Goal: Transaction & Acquisition: Download file/media

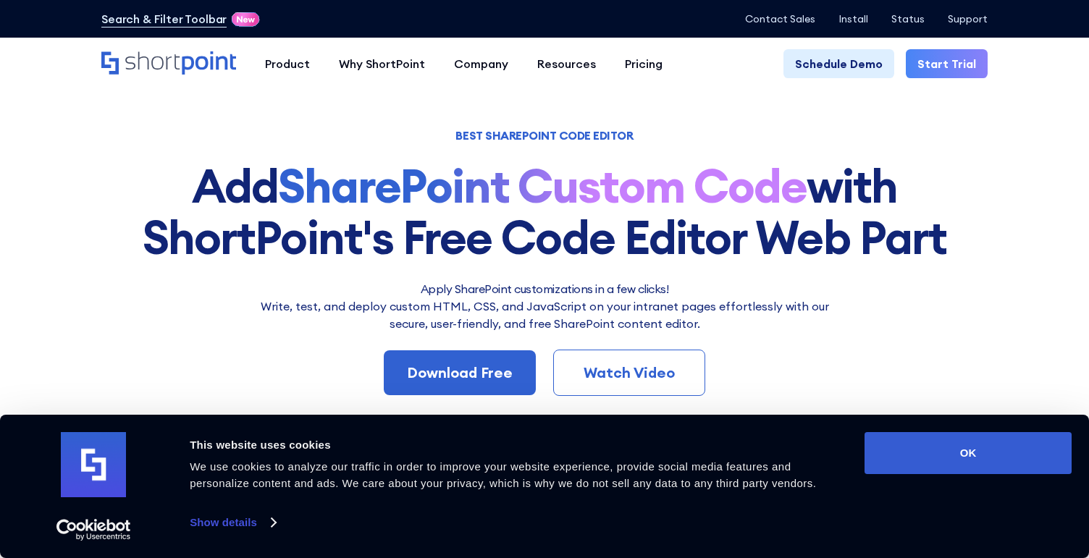
scroll to position [30, 0]
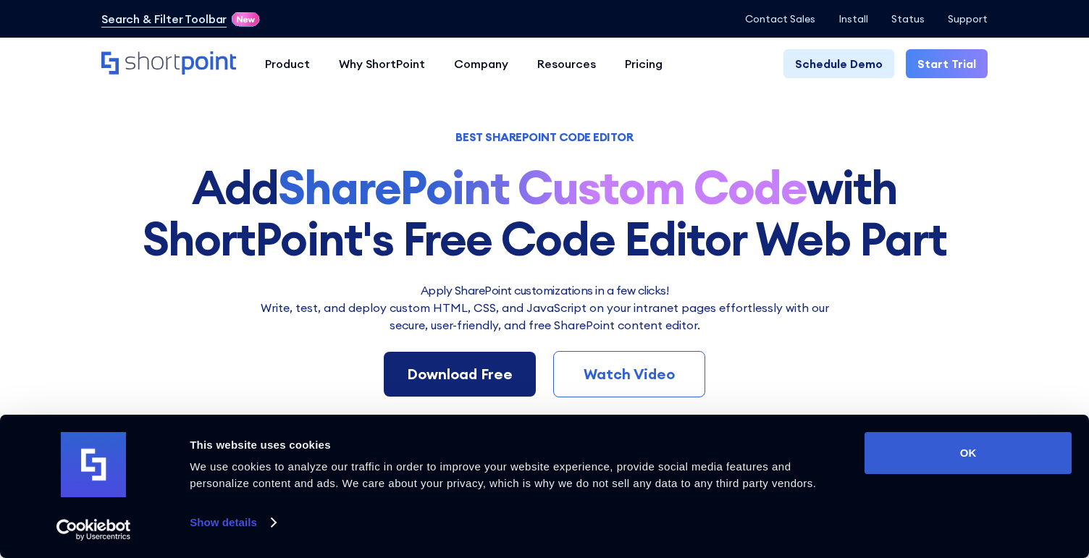
click at [422, 369] on div "Download Free" at bounding box center [460, 375] width 106 height 22
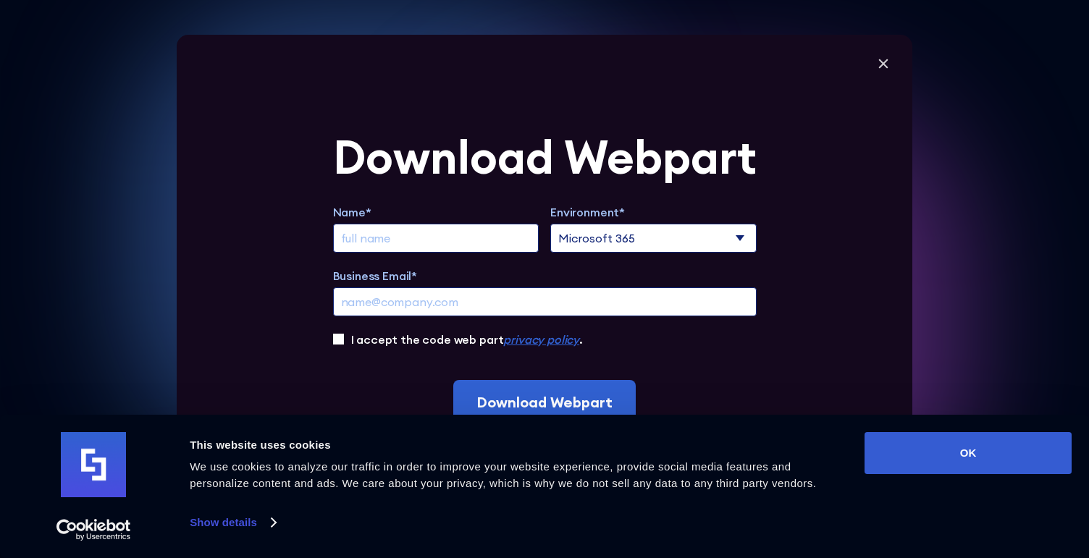
scroll to position [146, 0]
click at [447, 217] on label "Name*" at bounding box center [436, 212] width 206 height 17
click at [447, 288] on input "Business Email*" at bounding box center [545, 302] width 424 height 29
click at [447, 246] on input "Extend Trial" at bounding box center [436, 238] width 206 height 29
type input "[PERSON_NAME]"
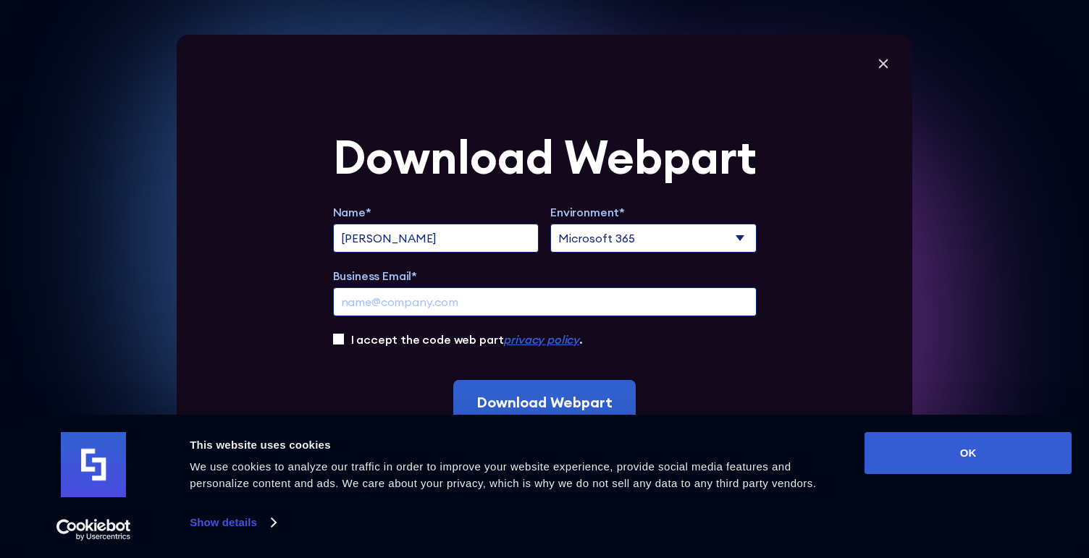
click at [490, 298] on input "Business Email*" at bounding box center [545, 302] width 424 height 29
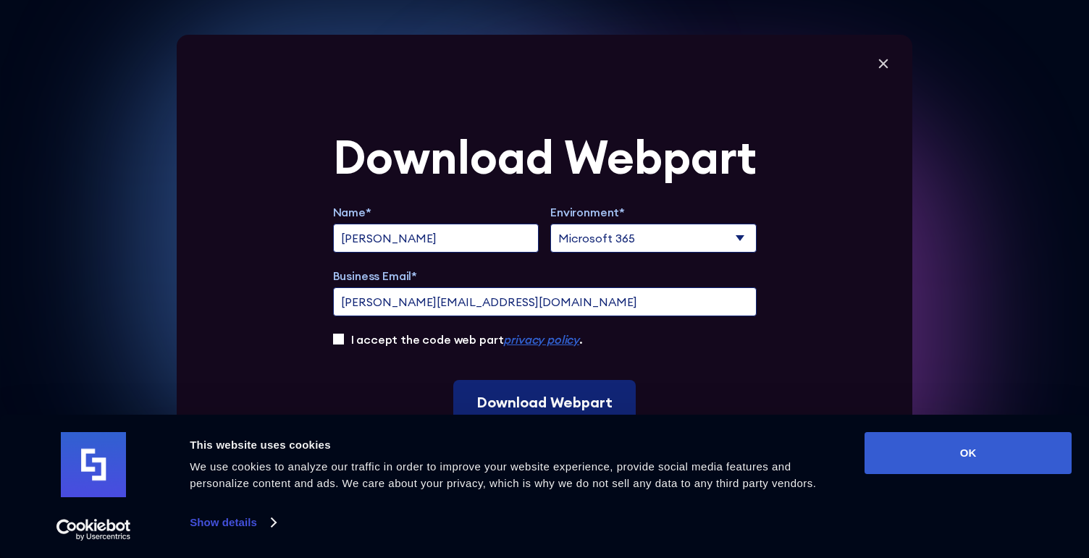
type input "[PERSON_NAME][EMAIL_ADDRESS][DOMAIN_NAME]"
click at [532, 399] on input "Download Webpart" at bounding box center [544, 402] width 183 height 45
click at [451, 329] on div "Name* [PERSON_NAME]* Microsoft 365 SharePoint Online SharePoint 2019 (On-Premis…" at bounding box center [545, 276] width 424 height 145
click at [451, 340] on label "I accept the code web part privacy policy ." at bounding box center [467, 339] width 232 height 17
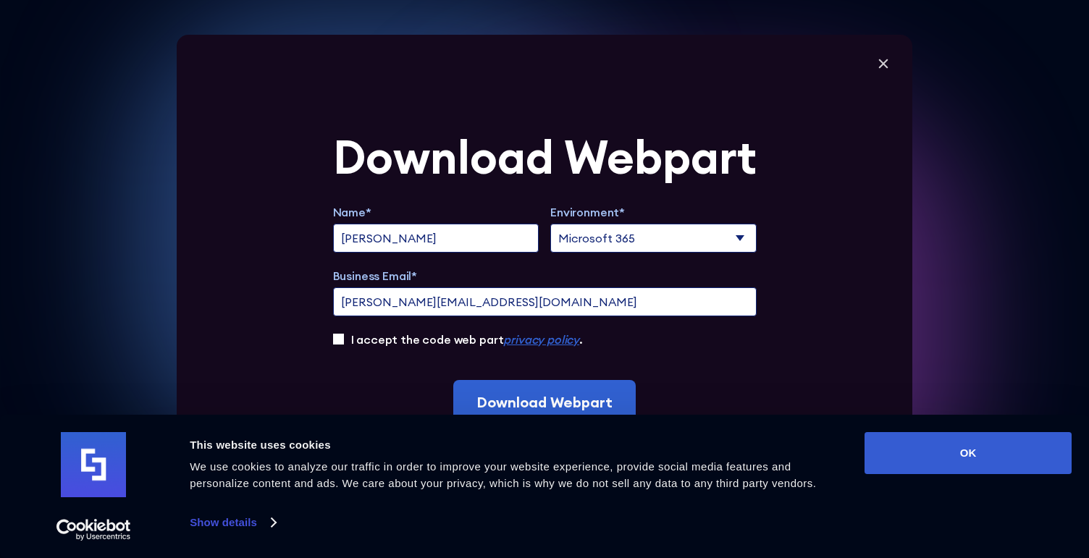
click at [344, 340] on input "I accept the code web part privacy policy ." at bounding box center [338, 339] width 11 height 11
checkbox input "true"
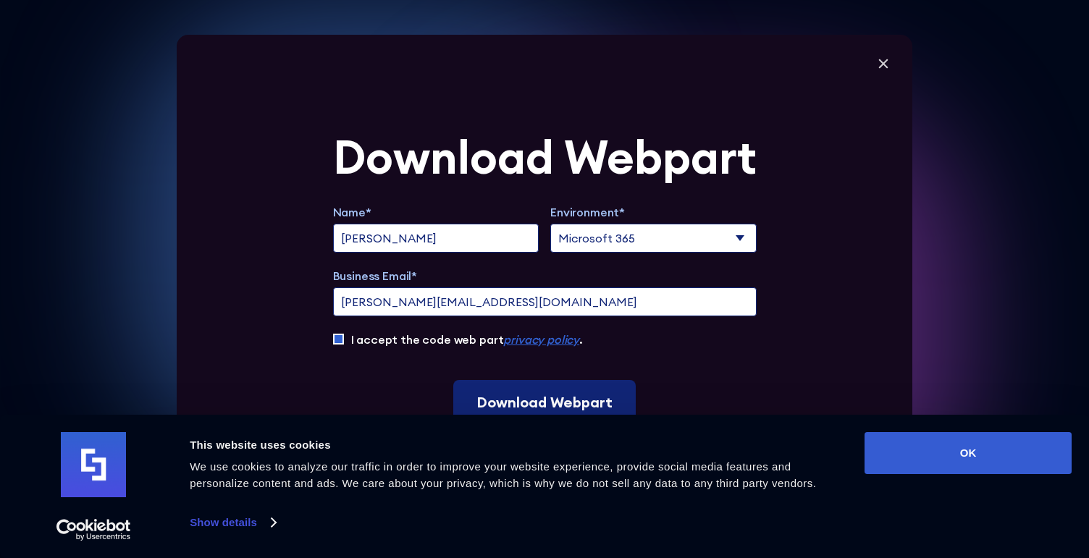
click at [508, 409] on input "Download Webpart" at bounding box center [544, 402] width 183 height 45
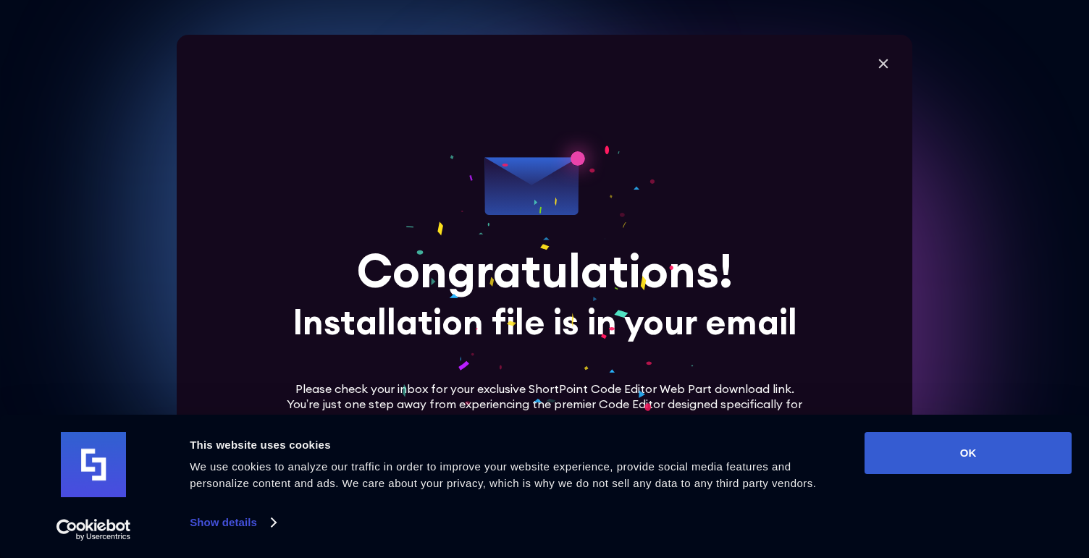
scroll to position [437, 0]
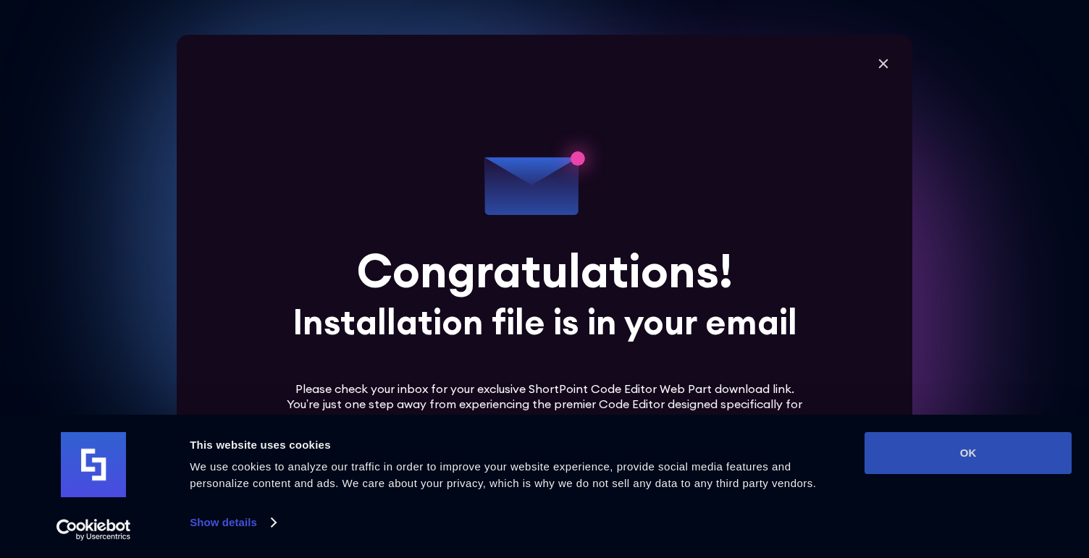
click at [921, 458] on button "OK" at bounding box center [968, 453] width 207 height 42
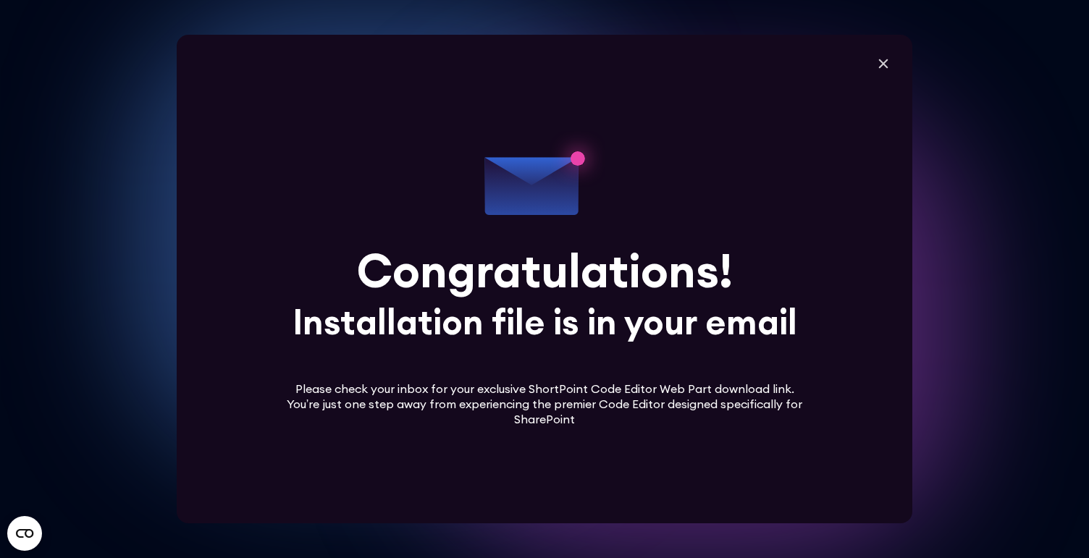
scroll to position [671, 0]
